Goal: Use online tool/utility: Utilize a website feature to perform a specific function

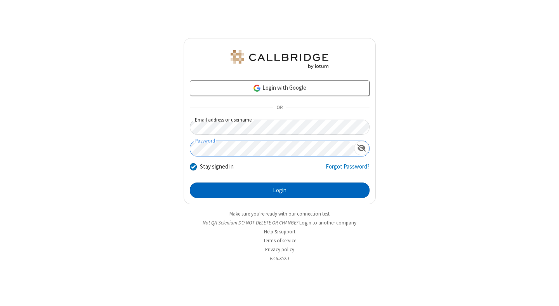
click at [279, 190] on button "Login" at bounding box center [280, 190] width 180 height 16
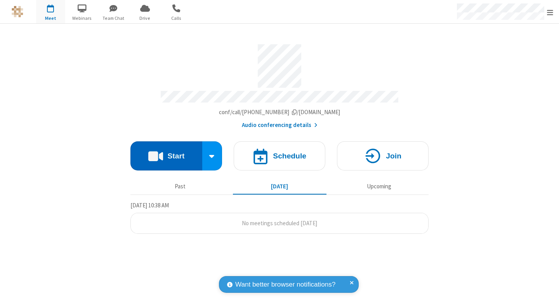
click at [166, 152] on button "Start" at bounding box center [166, 155] width 72 height 29
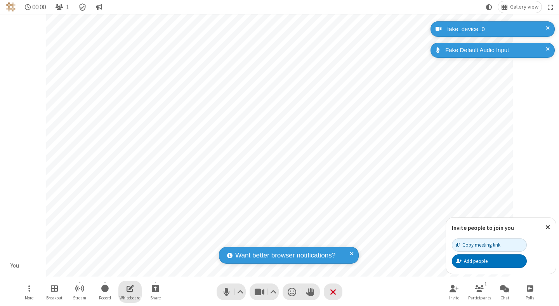
click at [130, 288] on span "Open shared whiteboard" at bounding box center [130, 288] width 7 height 10
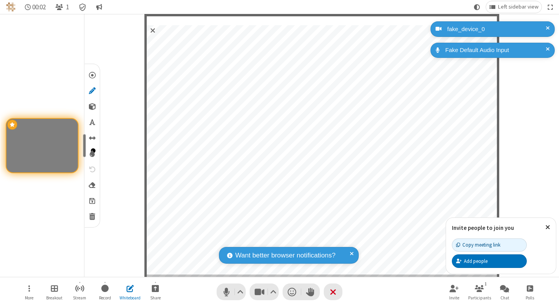
click at [92, 200] on span "Save" at bounding box center [92, 200] width 6 height 8
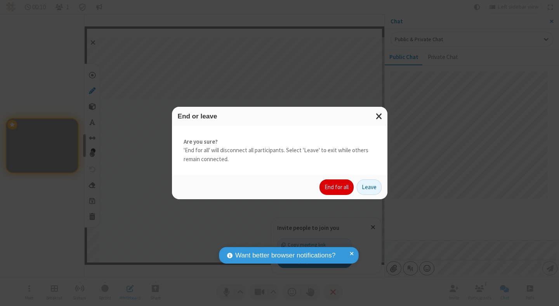
click at [337, 187] on button "End for all" at bounding box center [336, 187] width 34 height 16
